Goal: Navigation & Orientation: Find specific page/section

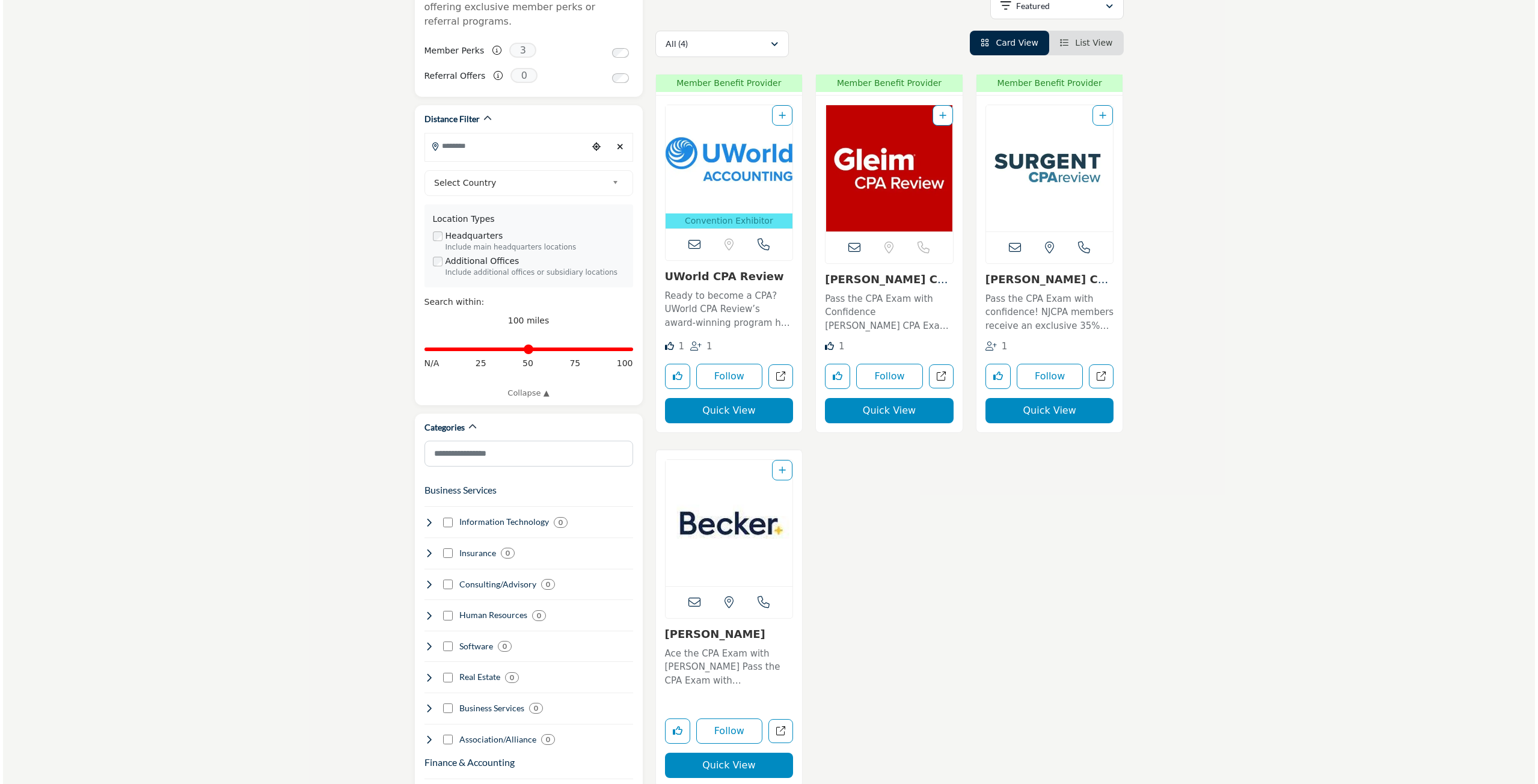
scroll to position [300, 0]
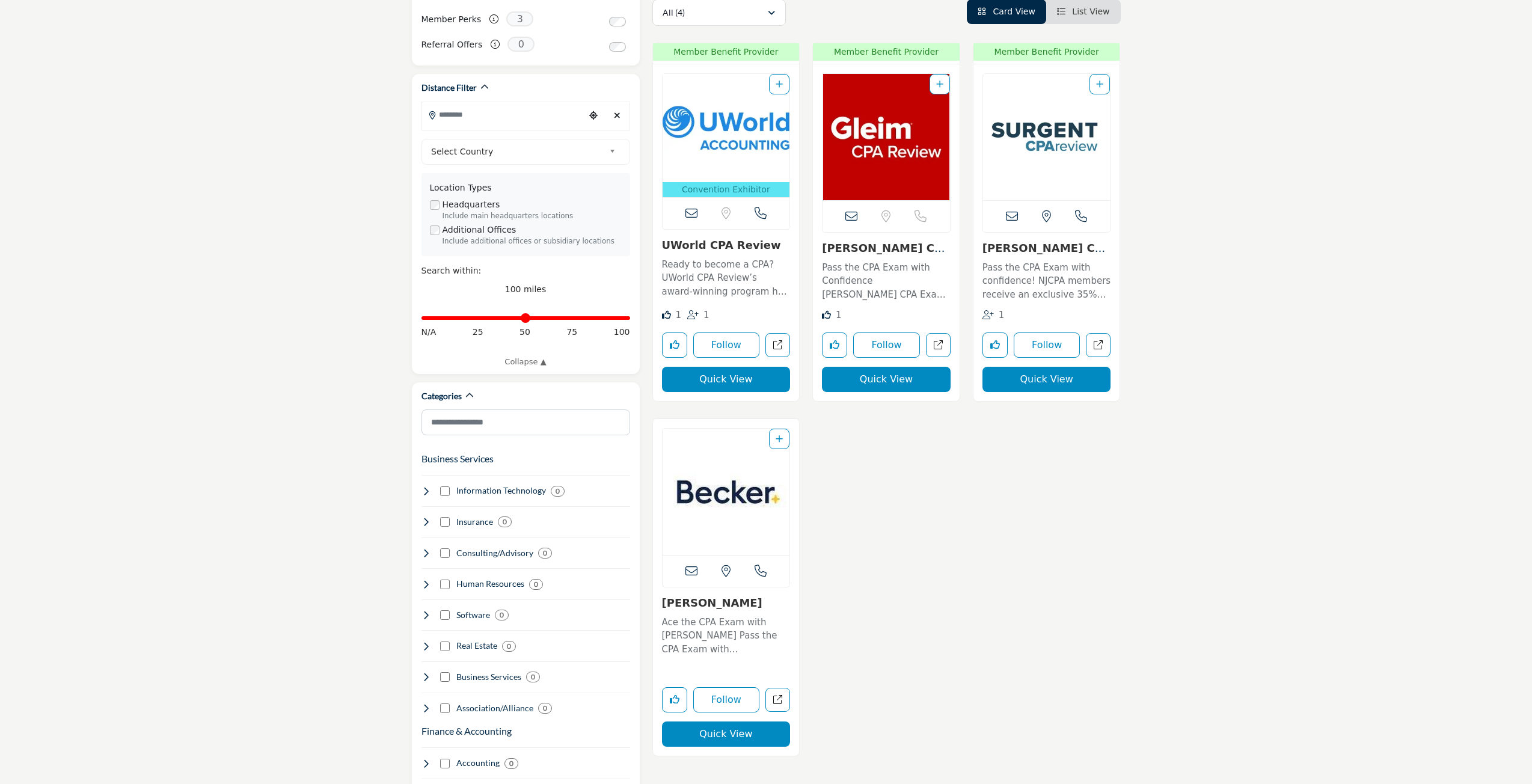
click at [713, 729] on button "Quick View" at bounding box center [726, 734] width 129 height 26
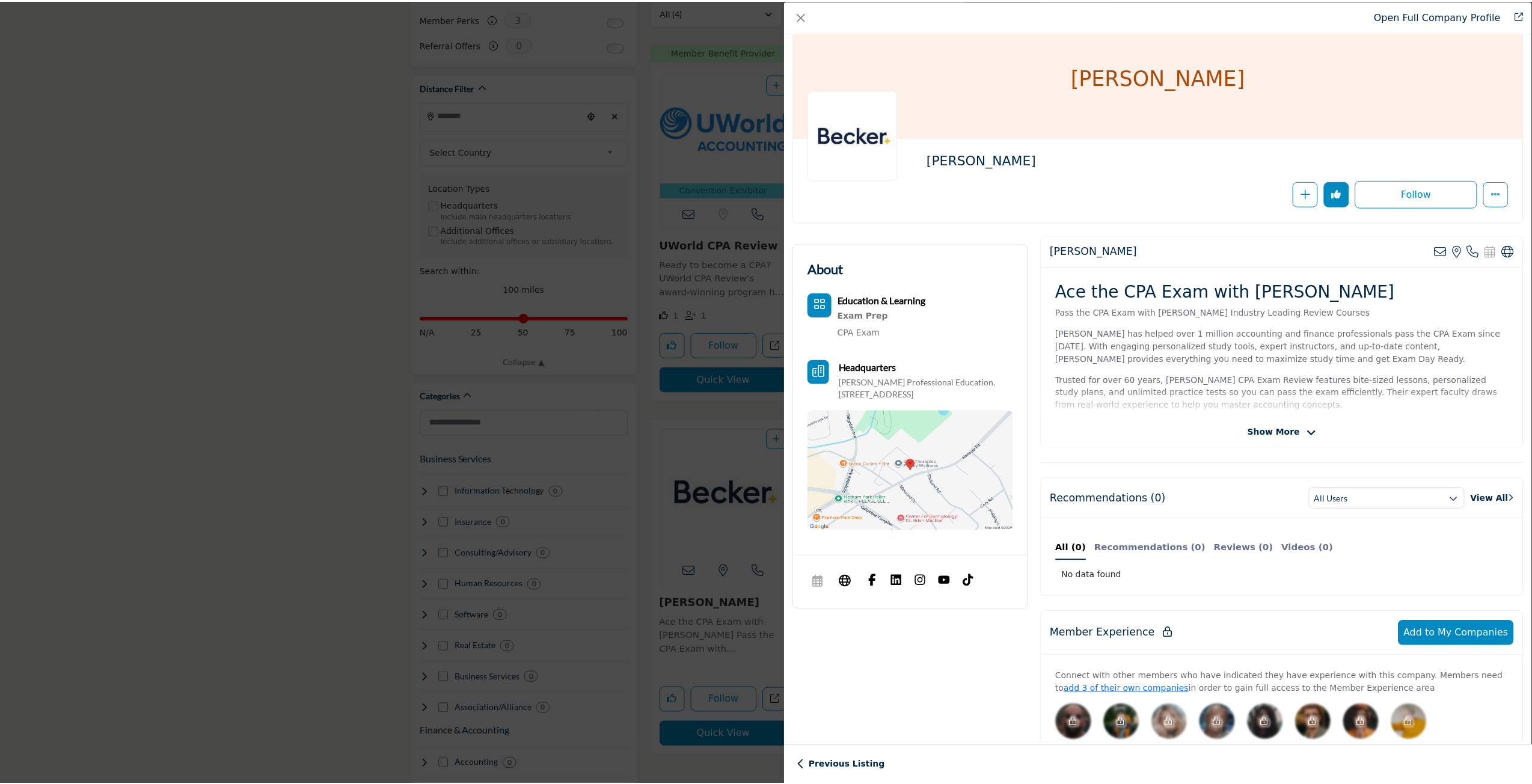
scroll to position [0, 0]
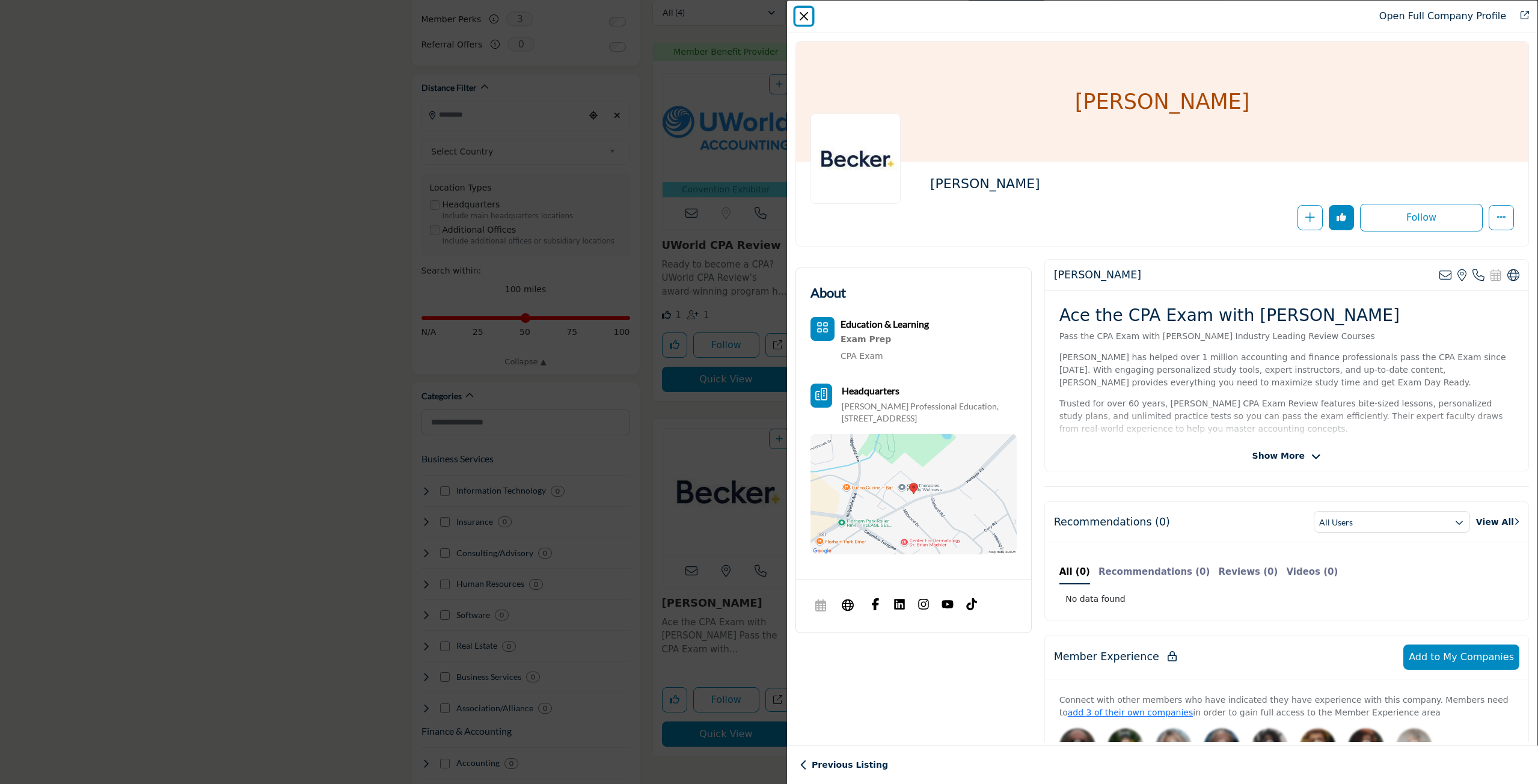
click at [800, 15] on button "Close" at bounding box center [803, 16] width 17 height 17
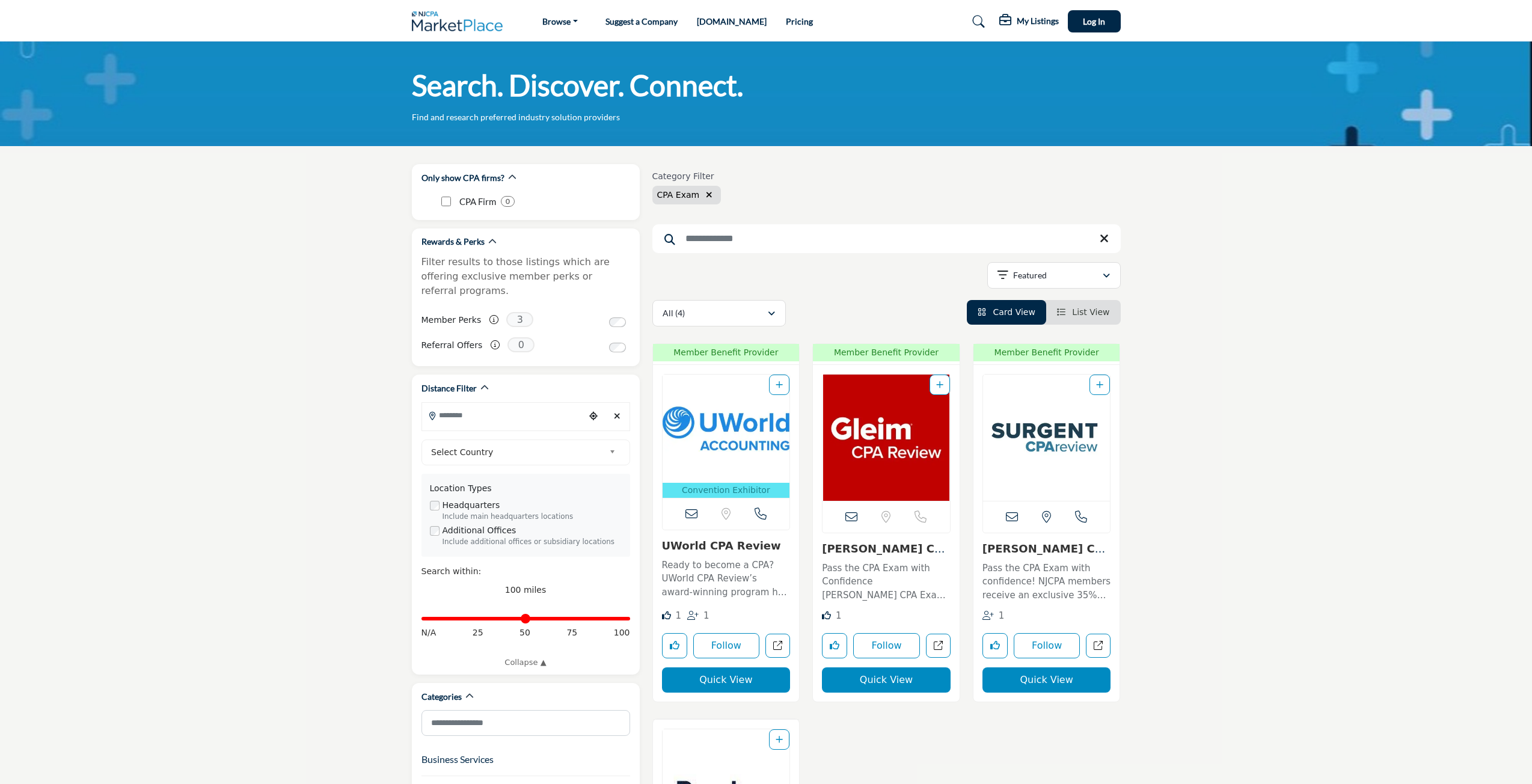
click at [1038, 26] on h5 "My Listings" at bounding box center [1037, 21] width 42 height 11
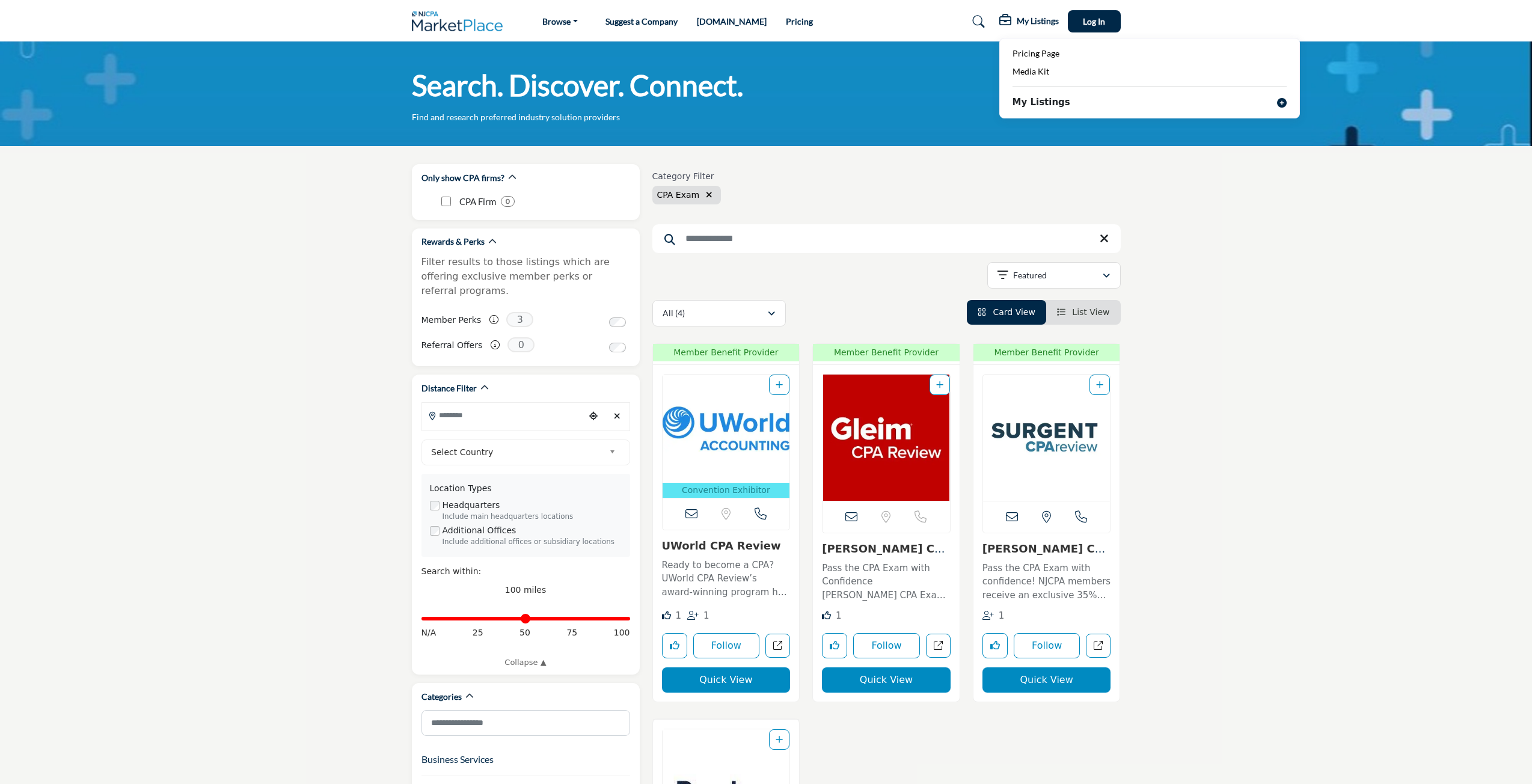
click at [442, 31] on img at bounding box center [461, 22] width 98 height 20
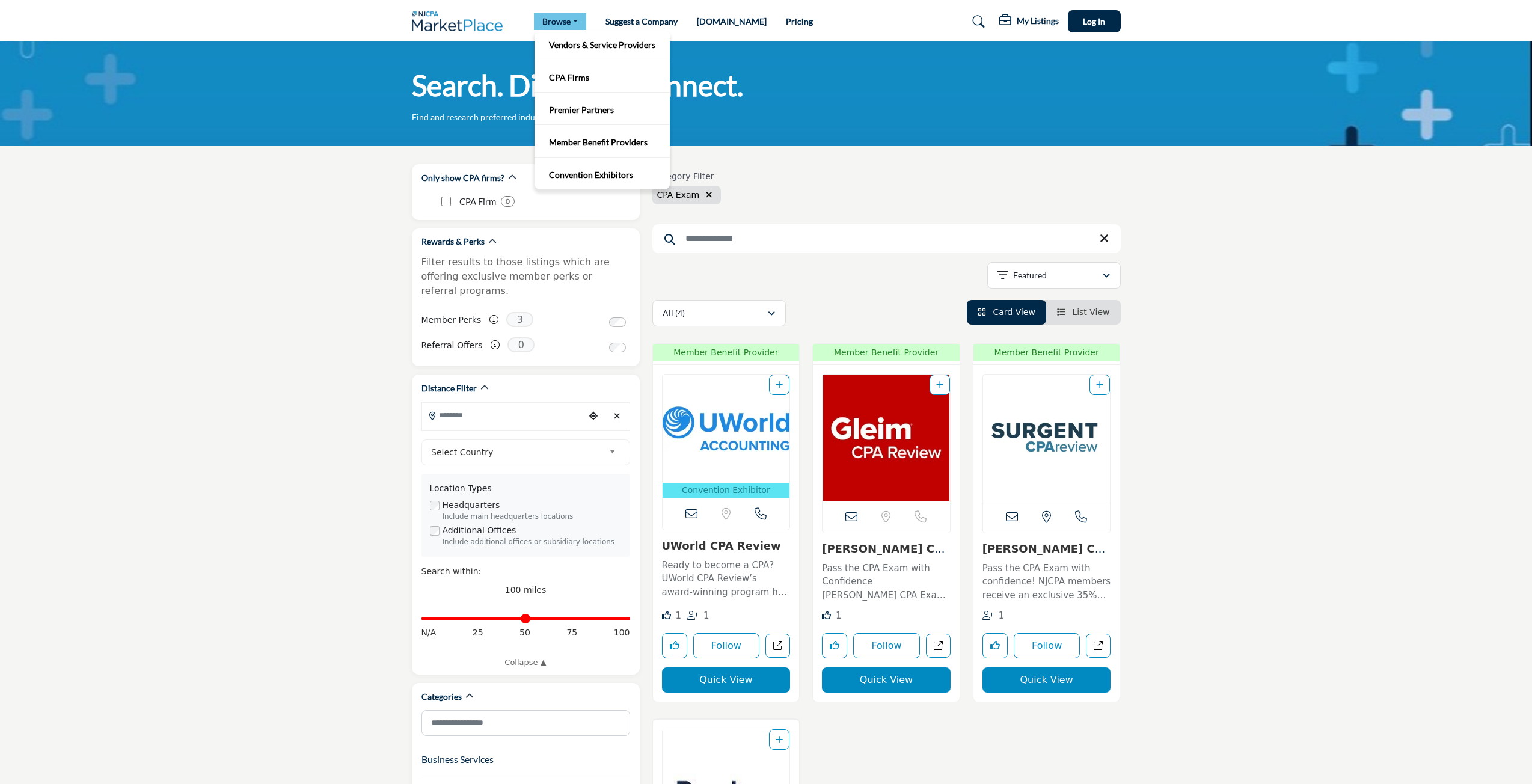
click at [560, 26] on link "Browse" at bounding box center [559, 22] width 52 height 17
